Goal: Check status

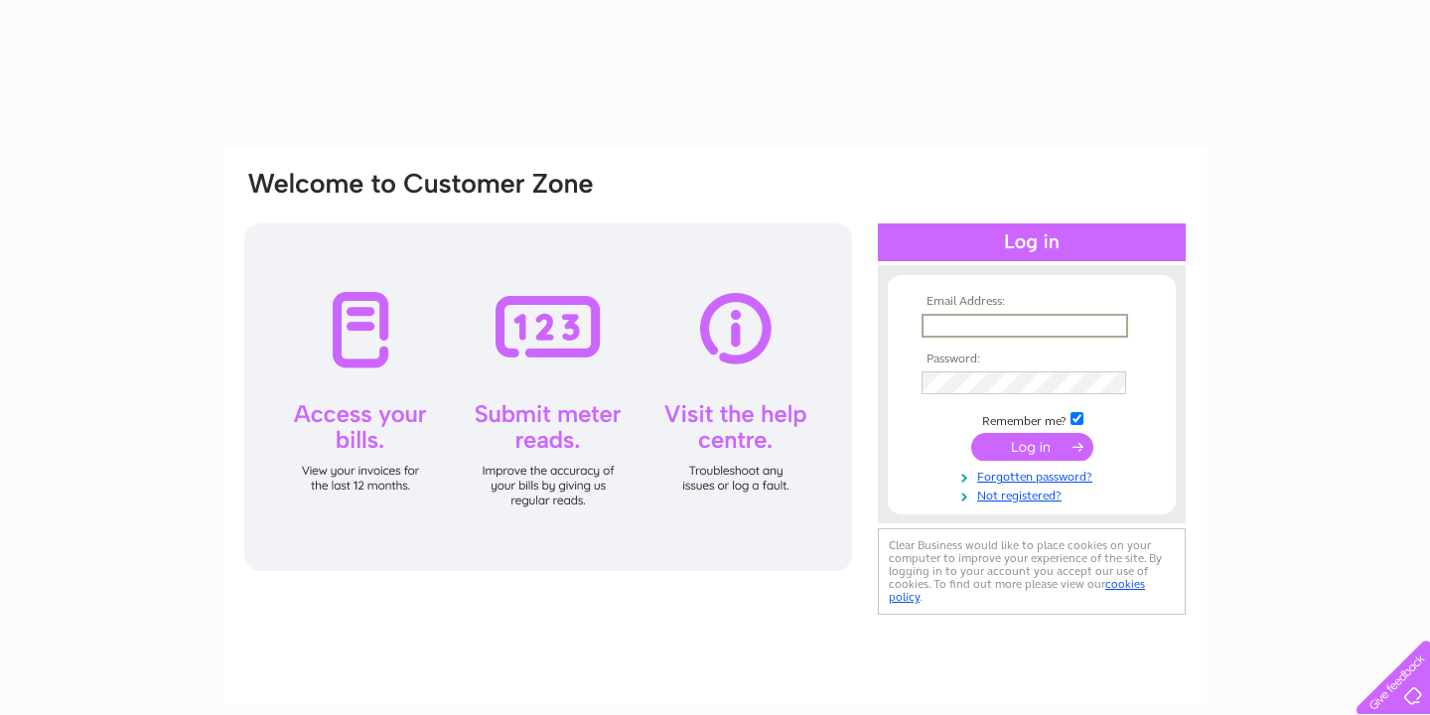
type input "[EMAIL_ADDRESS][DOMAIN_NAME]"
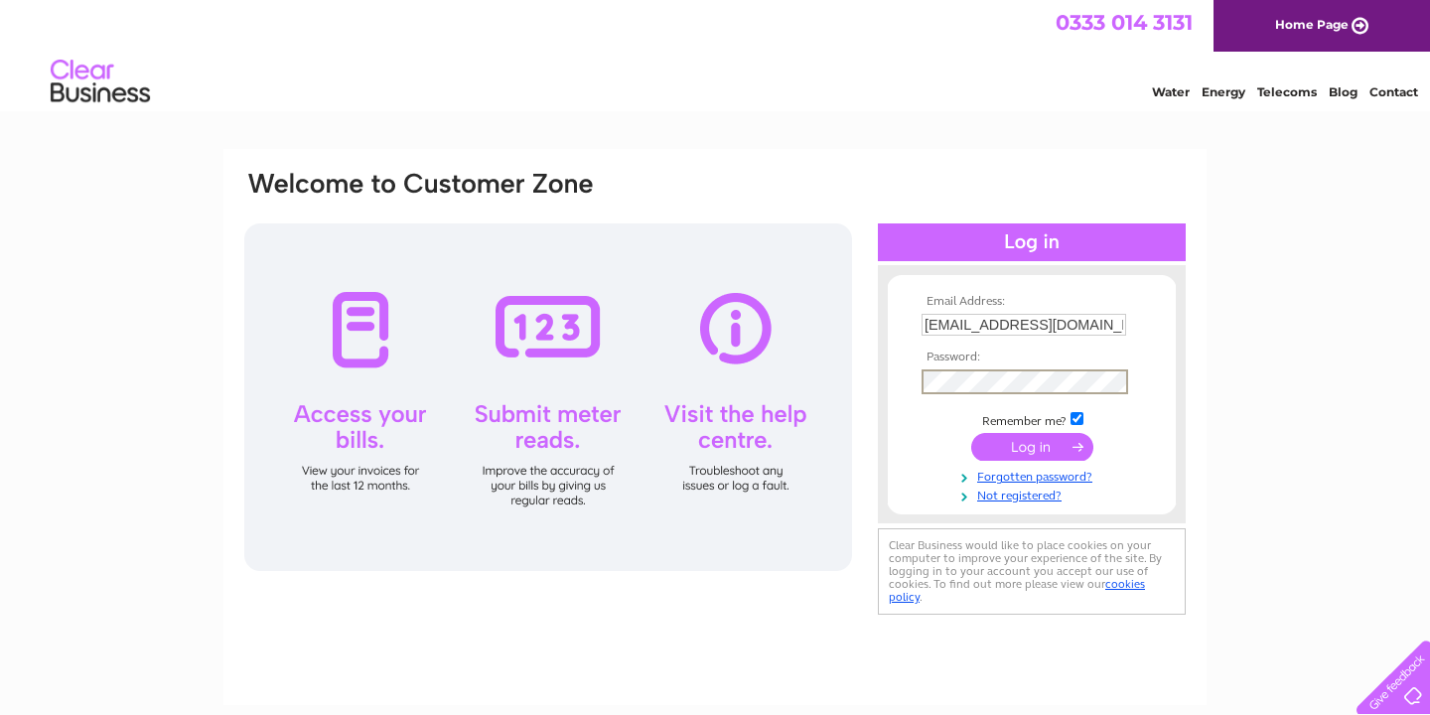
click at [1045, 443] on input "submit" at bounding box center [1032, 447] width 122 height 28
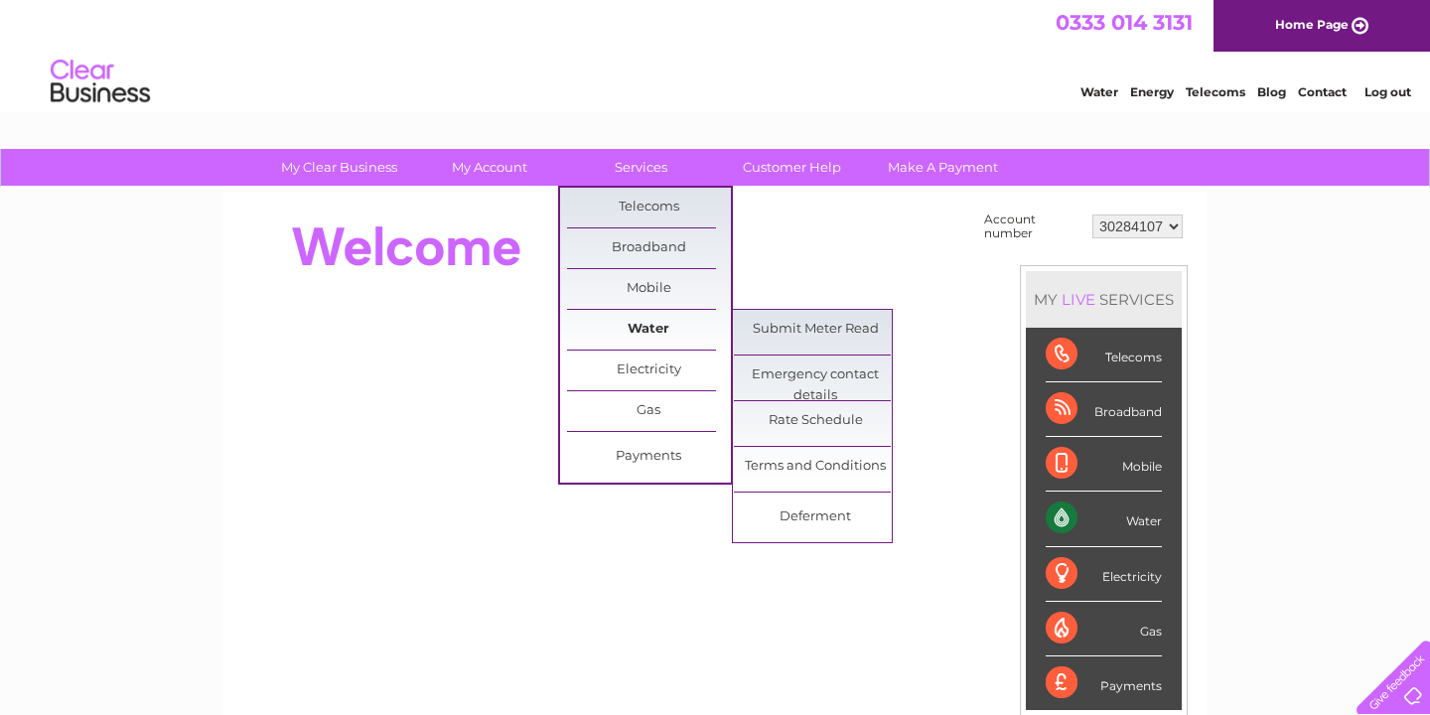
click at [659, 323] on link "Water" at bounding box center [649, 330] width 164 height 40
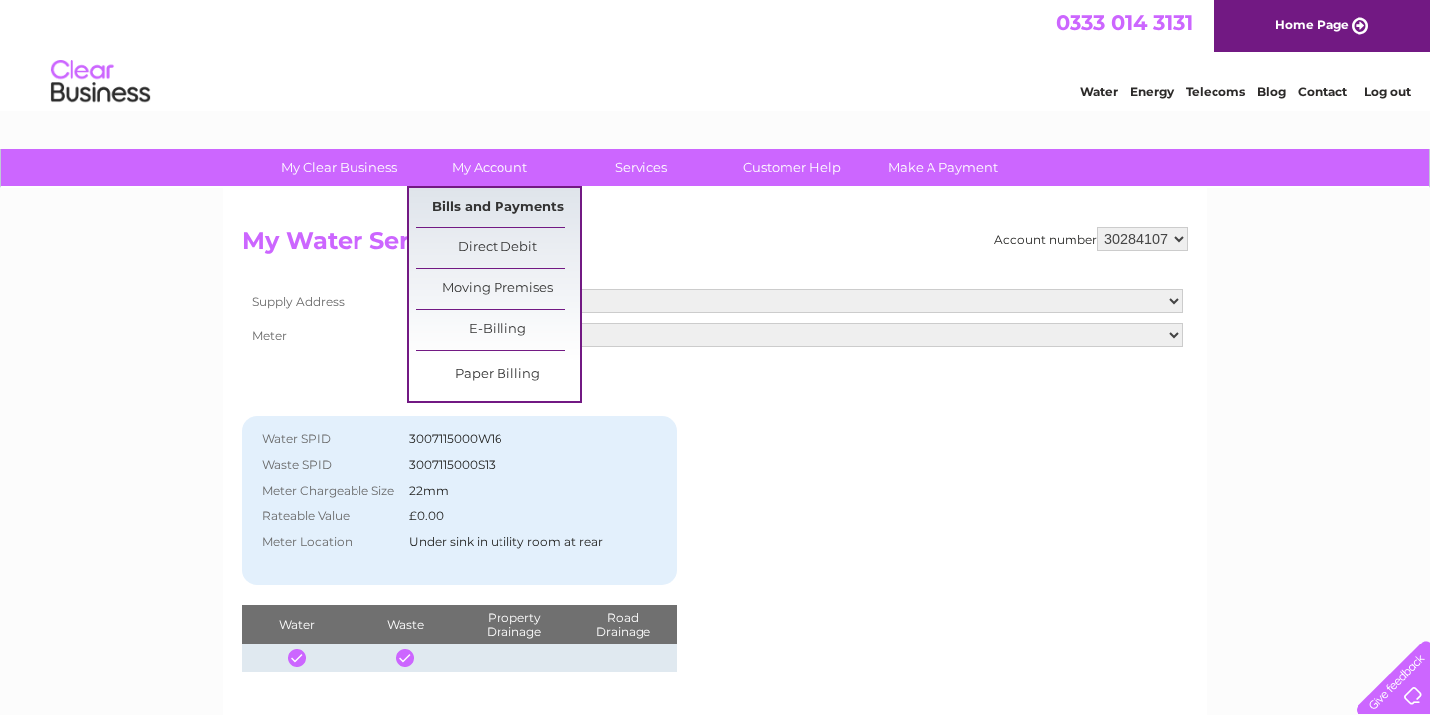
click at [498, 207] on link "Bills and Payments" at bounding box center [498, 208] width 164 height 40
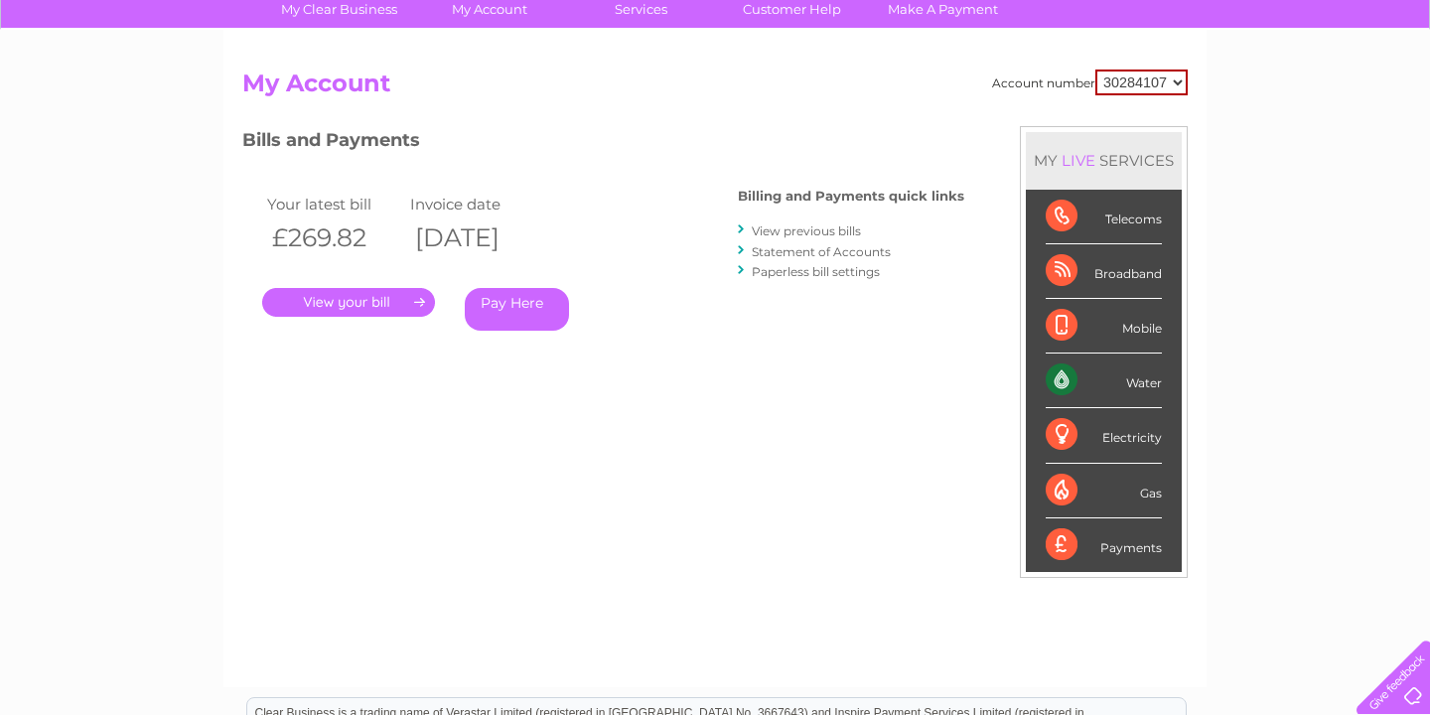
scroll to position [147, 0]
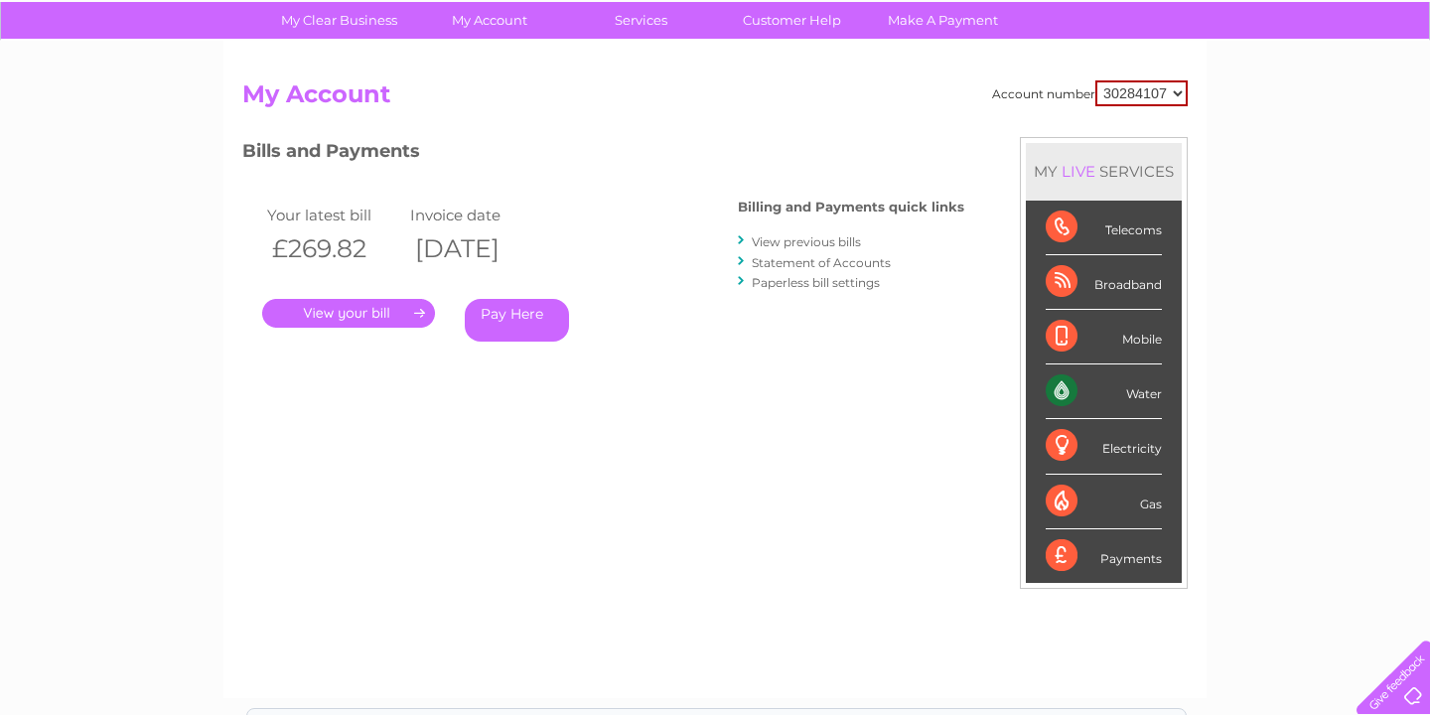
drag, startPoint x: 267, startPoint y: 213, endPoint x: 382, endPoint y: 256, distance: 123.2
click at [382, 256] on tbody "Your latest bill Invoice date £269.82 [DATE]" at bounding box center [405, 236] width 286 height 68
click at [830, 240] on link "View previous bills" at bounding box center [806, 241] width 109 height 15
